Goal: Information Seeking & Learning: Check status

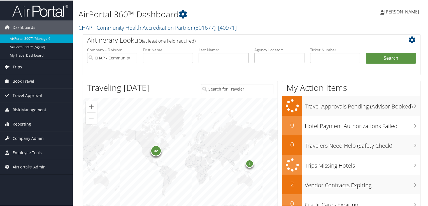
click at [15, 67] on span "Trips" at bounding box center [18, 66] width 10 height 14
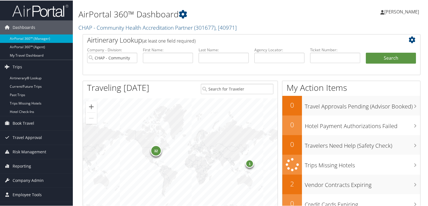
drag, startPoint x: 29, startPoint y: 79, endPoint x: 170, endPoint y: 62, distance: 142.3
click at [29, 79] on link "Airtinerary® Lookup" at bounding box center [36, 77] width 73 height 8
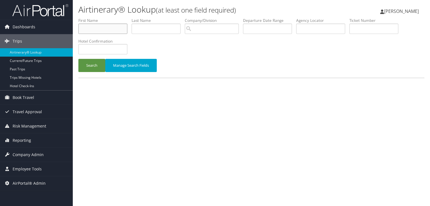
click at [121, 27] on input "text" at bounding box center [102, 29] width 49 height 10
type input "MARK"
click at [140, 27] on input "text" at bounding box center [156, 29] width 49 height 10
type input "MAUGHAN"
click at [90, 63] on button "Search" at bounding box center [91, 65] width 27 height 13
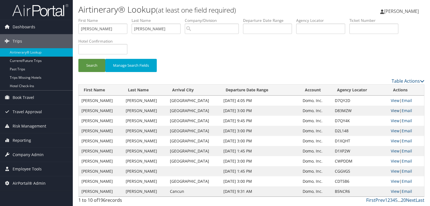
click at [392, 112] on link "View" at bounding box center [395, 110] width 9 height 5
click at [392, 119] on link "View" at bounding box center [395, 120] width 9 height 5
drag, startPoint x: 24, startPoint y: 20, endPoint x: 12, endPoint y: 21, distance: 11.8
click at [12, 21] on div "Dashboards AirPortal 360™ (Manager) AirPortal 360™ (Agent) My Travel Dashboard …" at bounding box center [215, 103] width 430 height 206
type input "gary"
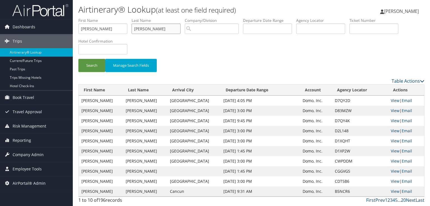
drag, startPoint x: 89, startPoint y: 21, endPoint x: 74, endPoint y: 21, distance: 15.4
click at [74, 21] on div "Airtinerary® Lookup (at least one field required) Cathy Ward Cathy Ward My Sett…" at bounding box center [251, 103] width 357 height 206
type input "winegar"
click at [87, 65] on button "Search" at bounding box center [91, 65] width 27 height 13
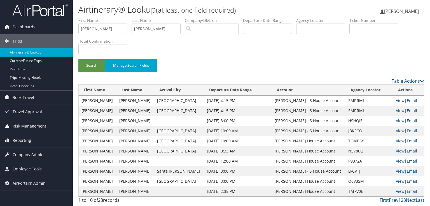
click at [396, 101] on link "View" at bounding box center [400, 100] width 9 height 5
drag, startPoint x: 100, startPoint y: 30, endPoint x: 81, endPoint y: 32, distance: 18.6
click at [25, 26] on div "Dashboards AirPortal 360™ (Manager) AirPortal 360™ (Agent) My Travel Dashboard …" at bounding box center [215, 103] width 430 height 206
type input "STEVEN"
drag, startPoint x: 128, startPoint y: 30, endPoint x: 97, endPoint y: 30, distance: 31.1
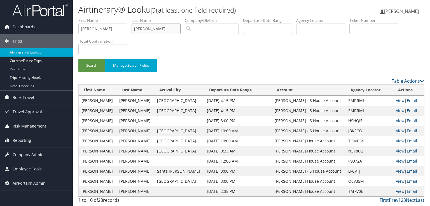
click at [97, 18] on ul "First Name STEVEN Last Name winegar Departure City Arrival City Company/Divisio…" at bounding box center [251, 18] width 346 height 0
type input "HERSHKOWITZ"
click at [83, 64] on button "Search" at bounding box center [91, 65] width 27 height 13
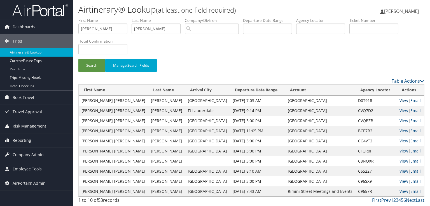
click at [399, 101] on link "View" at bounding box center [403, 100] width 9 height 5
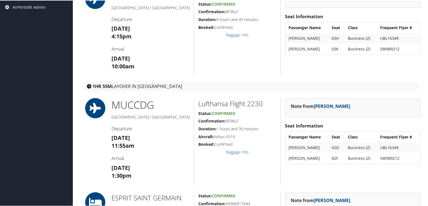
scroll to position [67, 0]
